Goal: Complete application form: Complete application form

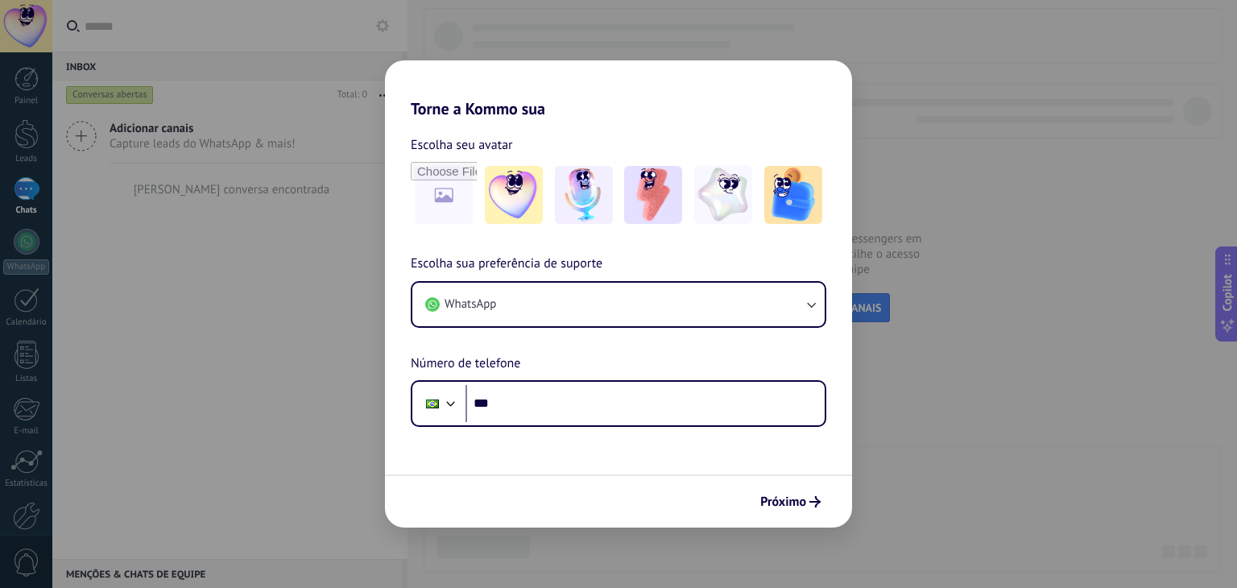
click at [284, 293] on div "Torne a Kommo sua Escolha seu avatar Escolha sua preferência de suporte WhatsAp…" at bounding box center [618, 294] width 1237 height 588
click at [786, 500] on span "Próximo" at bounding box center [783, 501] width 46 height 11
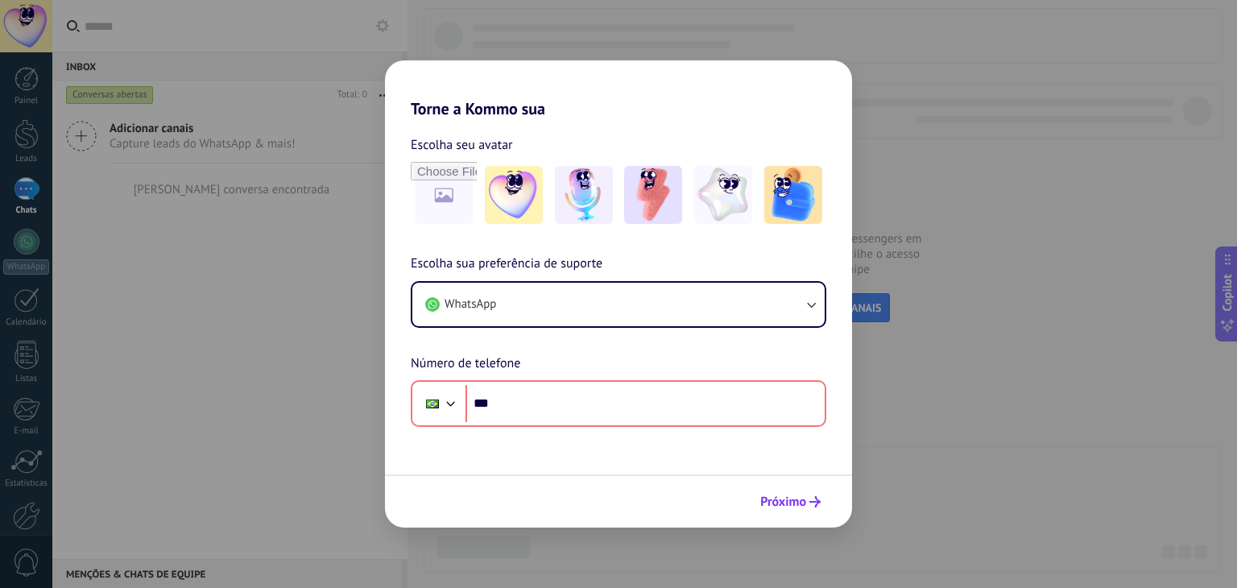
click at [786, 500] on span "Próximo" at bounding box center [783, 501] width 46 height 11
